Goal: Complete application form

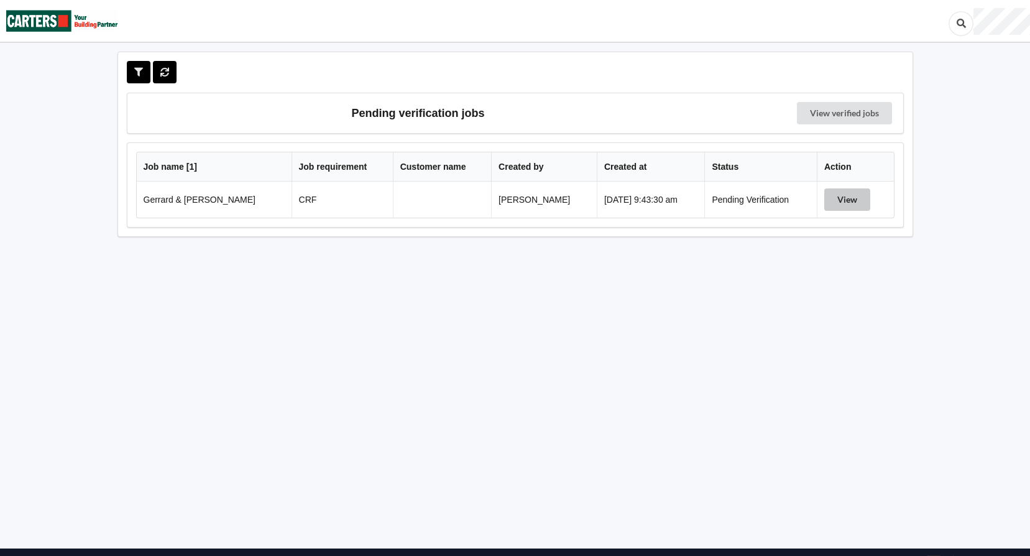
click at [839, 198] on button "View" at bounding box center [847, 199] width 46 height 22
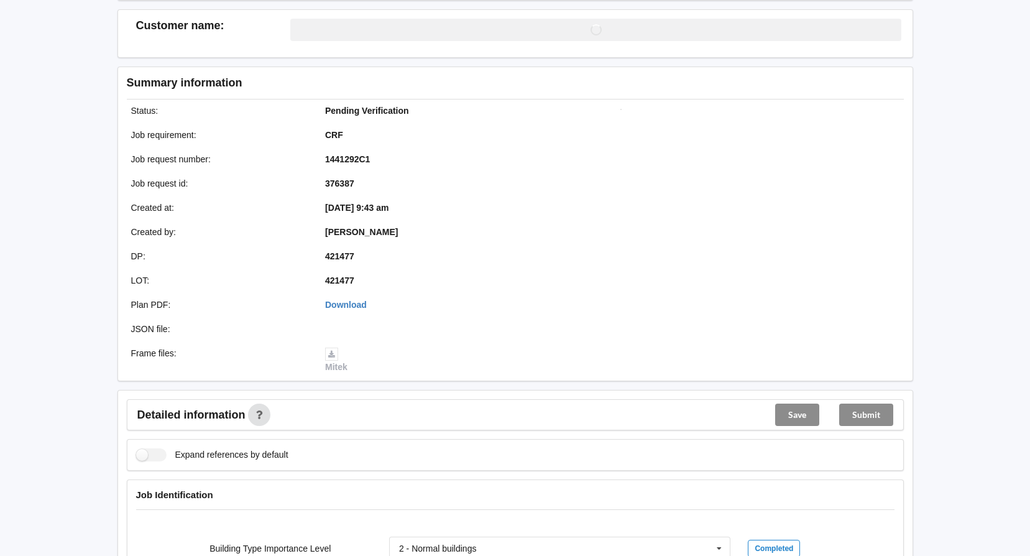
scroll to position [311, 0]
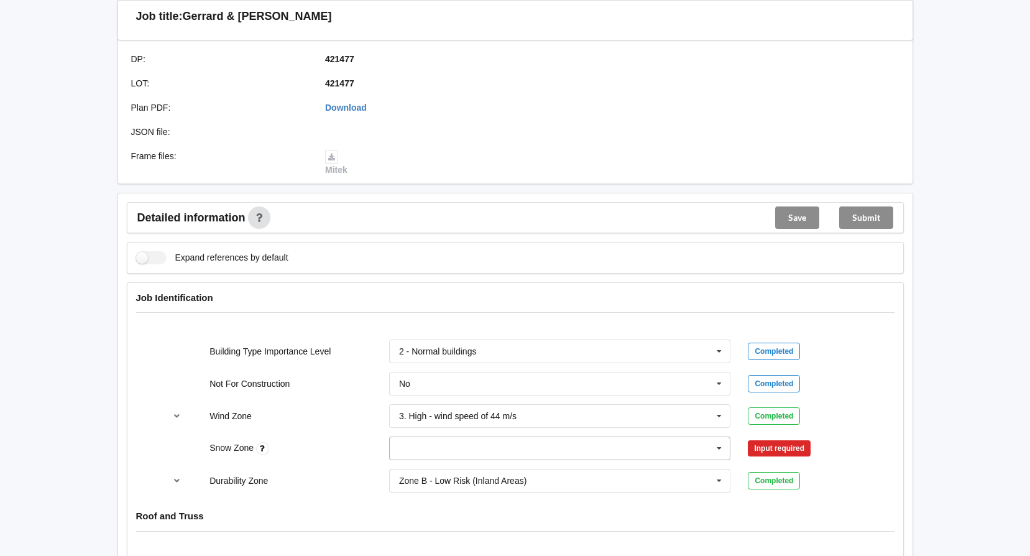
click at [459, 445] on input "text" at bounding box center [560, 448] width 341 height 22
click at [457, 301] on div "N0" at bounding box center [560, 309] width 341 height 23
click at [781, 441] on button "Confirm input" at bounding box center [785, 448] width 74 height 21
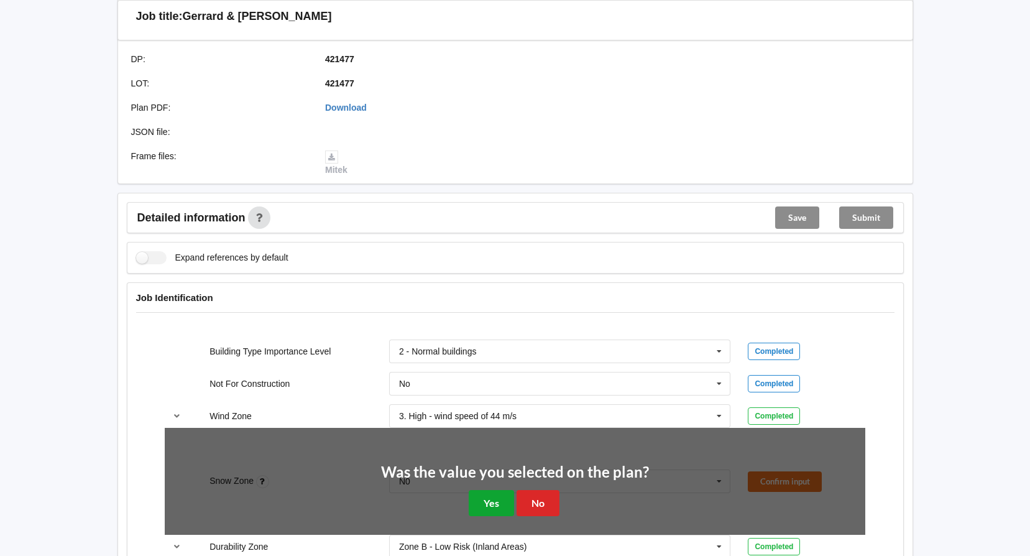
click at [475, 503] on button "Yes" at bounding box center [491, 502] width 45 height 25
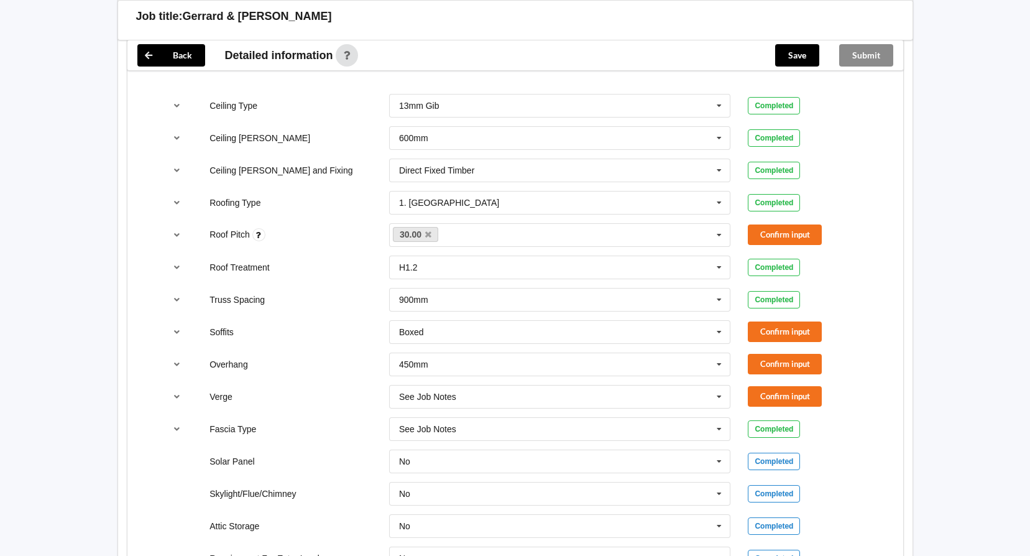
scroll to position [746, 0]
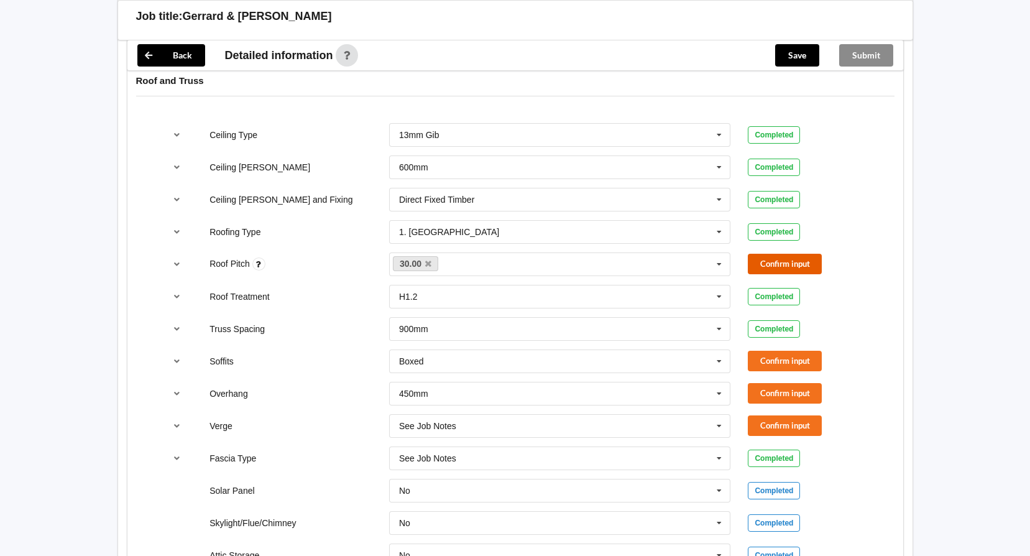
click at [781, 257] on button "Confirm input" at bounding box center [785, 264] width 74 height 21
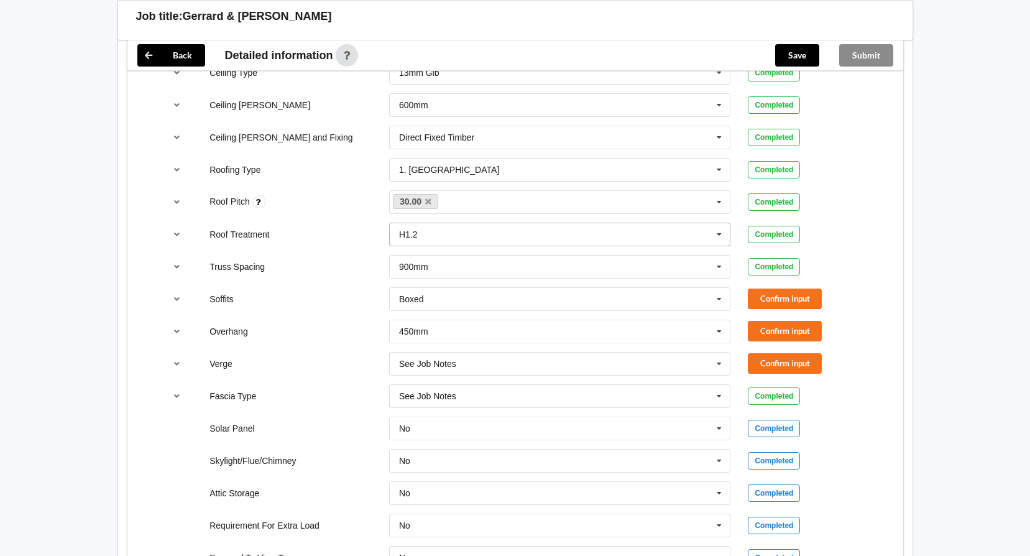
scroll to position [870, 0]
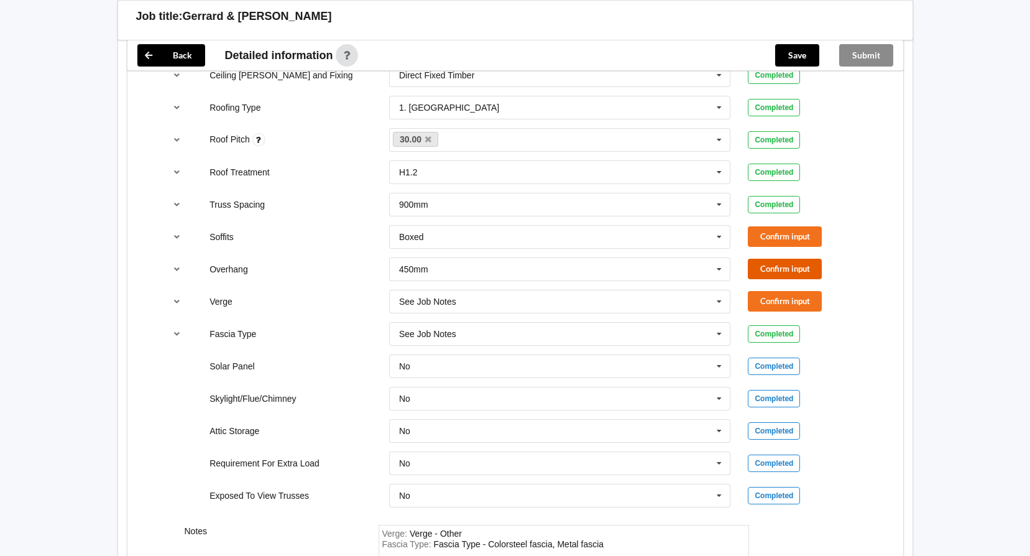
drag, startPoint x: 804, startPoint y: 269, endPoint x: 800, endPoint y: 250, distance: 19.0
click at [804, 268] on button "Confirm input" at bounding box center [785, 269] width 74 height 21
click at [800, 236] on button "Confirm input" at bounding box center [785, 236] width 74 height 21
click at [807, 303] on button "Confirm input" at bounding box center [785, 301] width 74 height 21
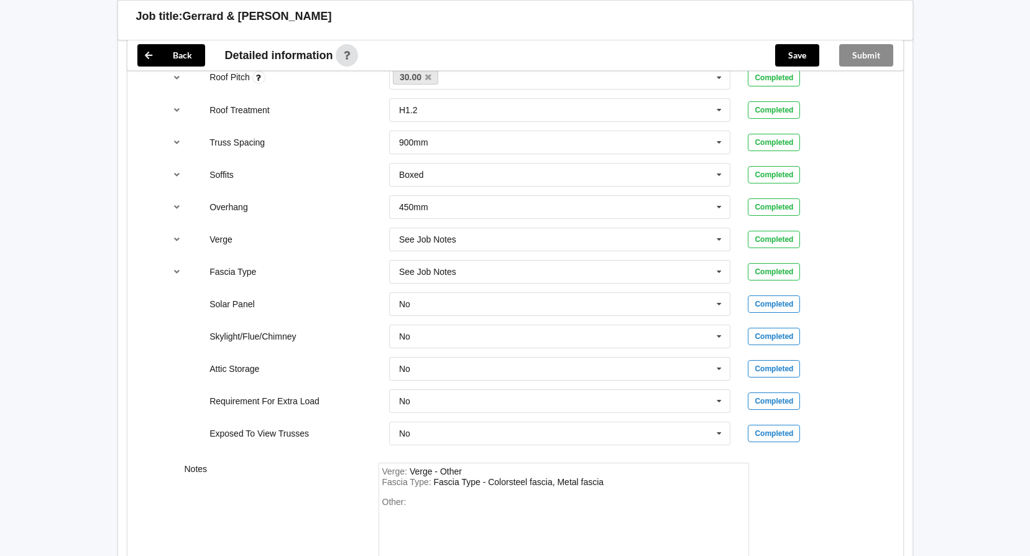
scroll to position [1053, 0]
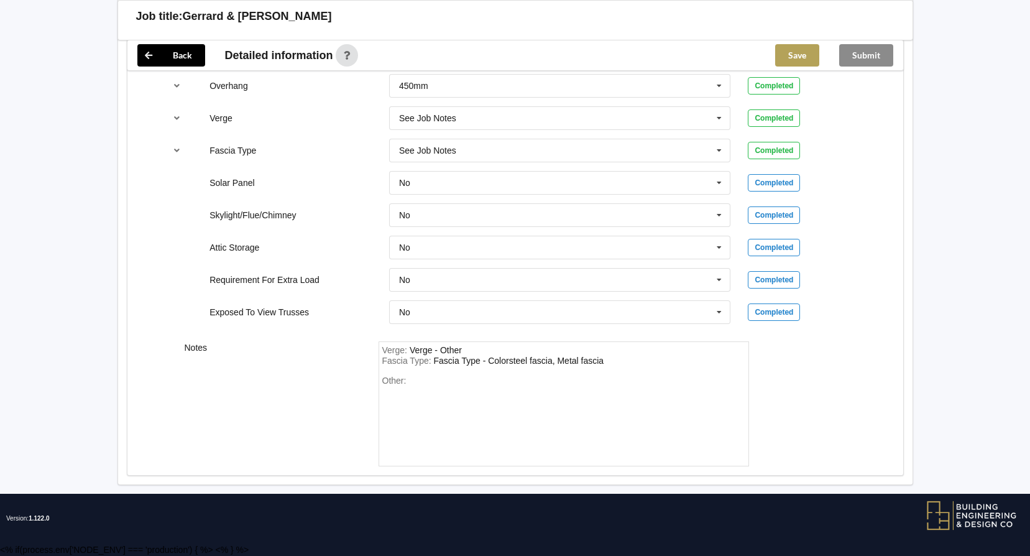
click at [798, 57] on button "Save" at bounding box center [797, 55] width 44 height 22
click at [863, 58] on button "Submit" at bounding box center [866, 55] width 54 height 22
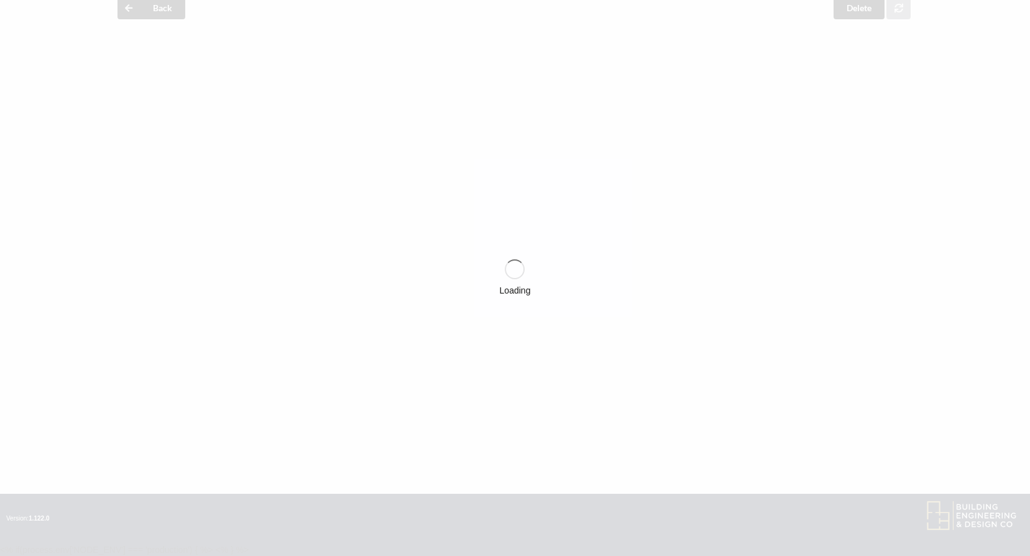
scroll to position [996, 0]
